Goal: Task Accomplishment & Management: Manage account settings

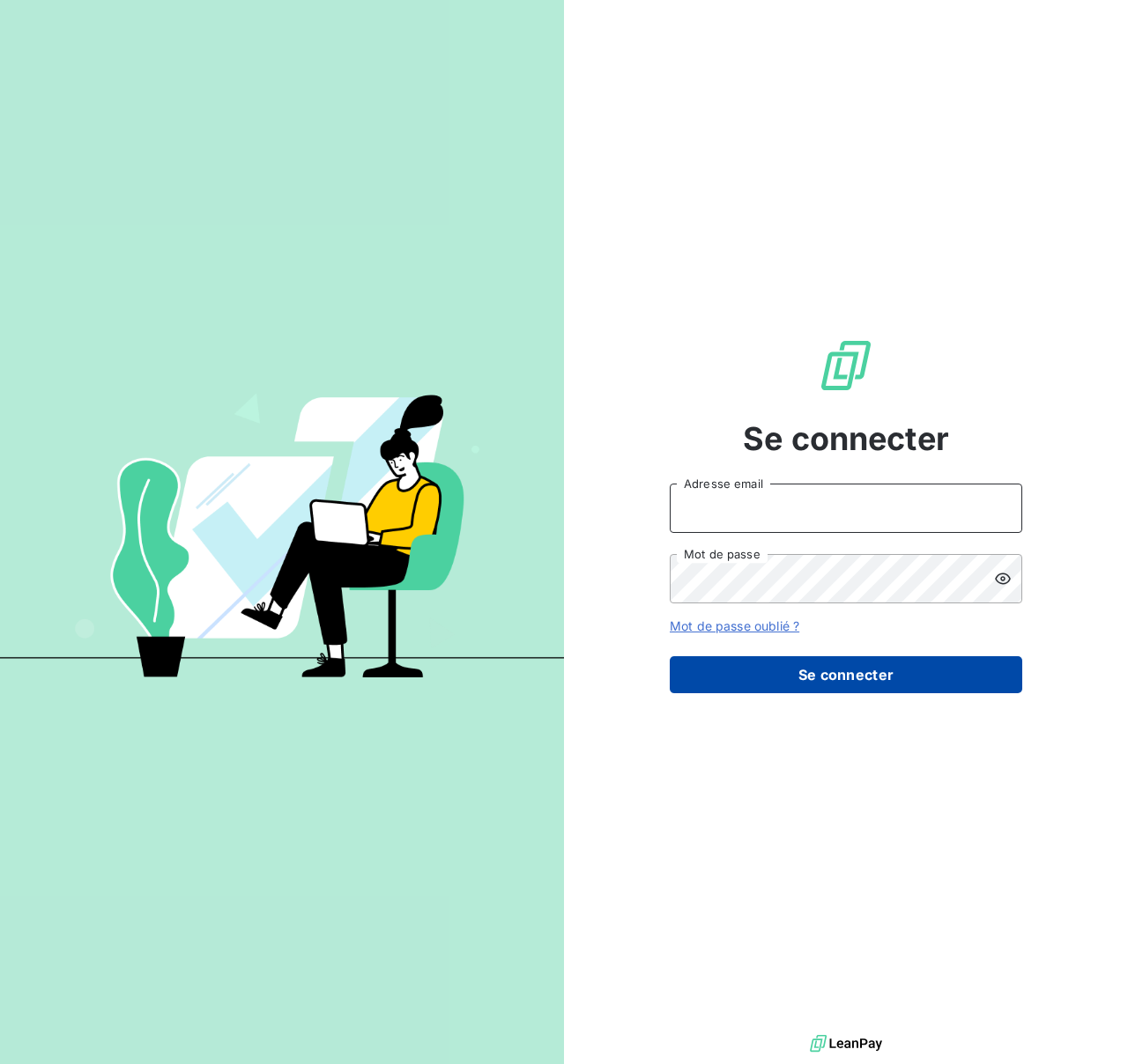
type input "[EMAIL_ADDRESS][DOMAIN_NAME]"
click at [843, 685] on button "Se connecter" at bounding box center [845, 674] width 353 height 37
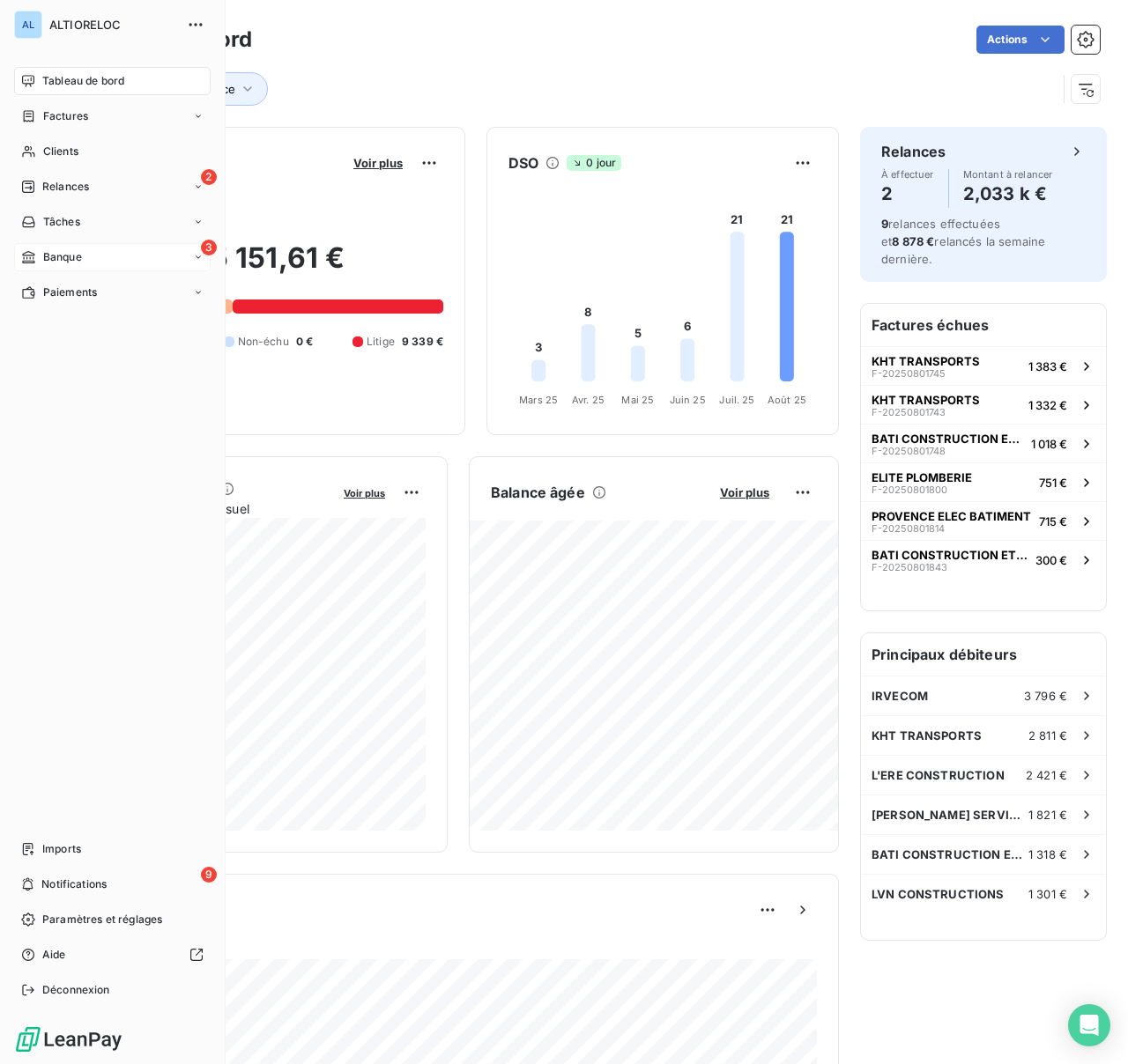
click at [41, 262] on div "Banque" at bounding box center [51, 258] width 61 height 16
